Goal: Find specific page/section

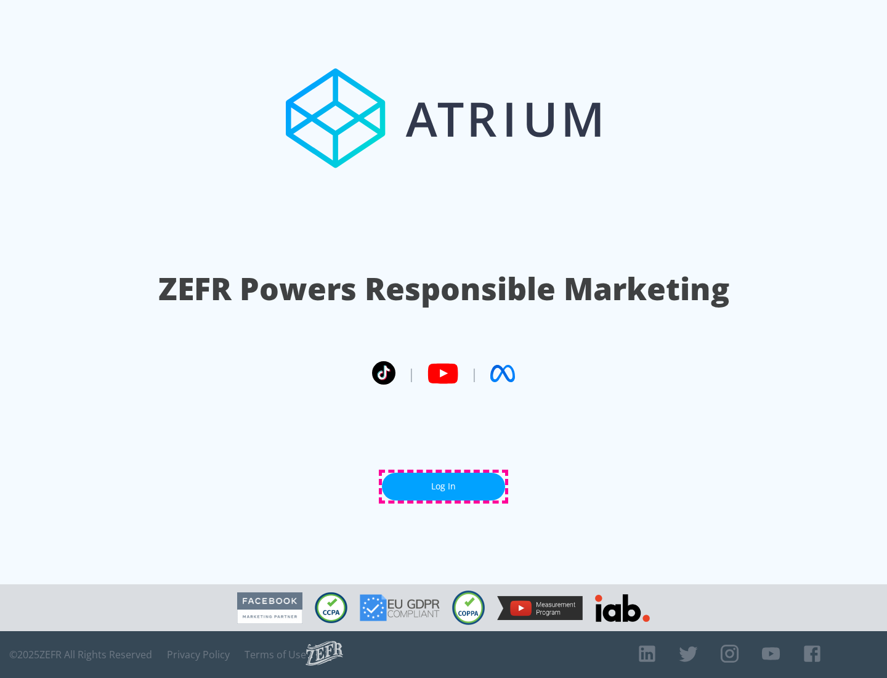
click at [444, 486] on link "Log In" at bounding box center [443, 487] width 123 height 28
